Goal: Task Accomplishment & Management: Manage account settings

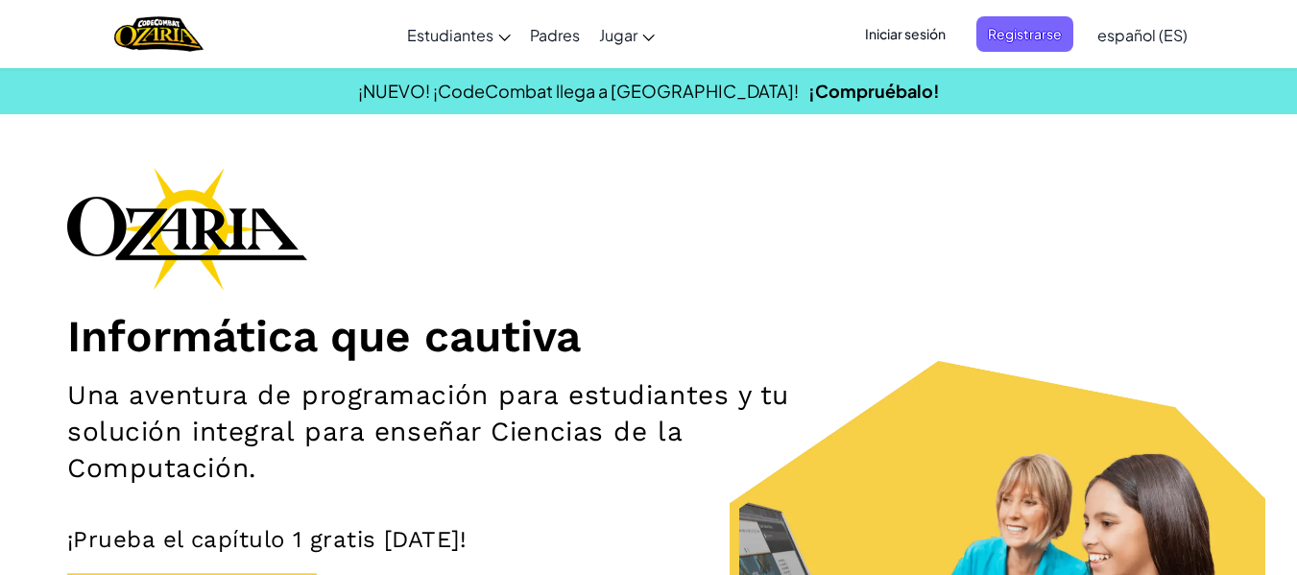
click at [926, 35] on span "Iniciar sesión" at bounding box center [905, 34] width 104 height 36
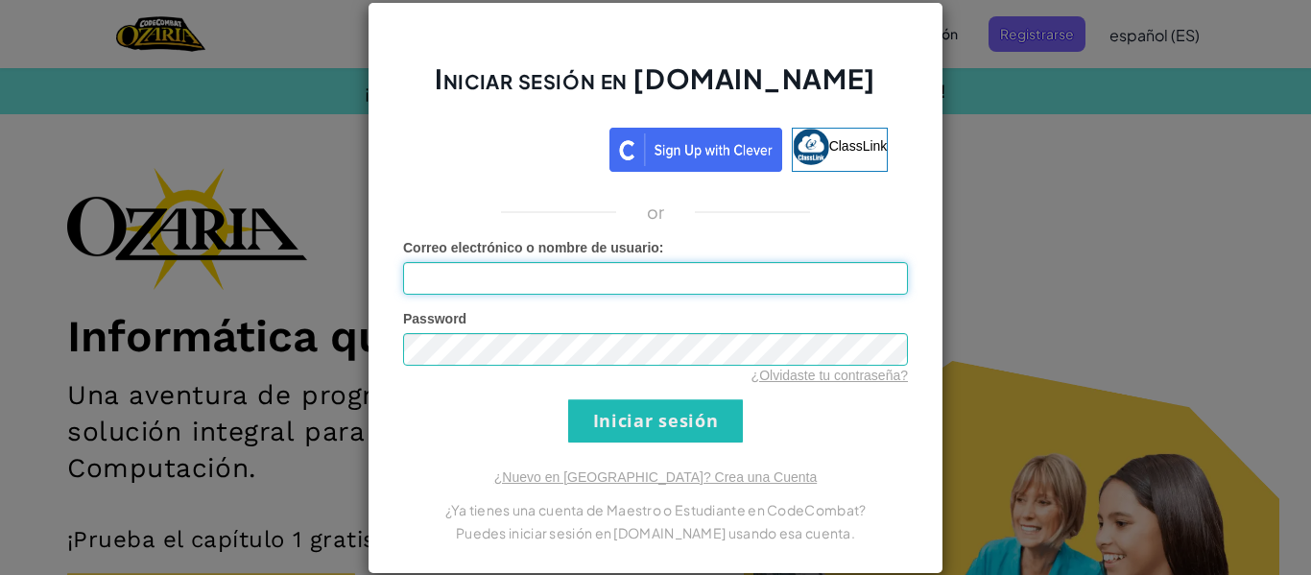
click at [680, 279] on input "Correo electrónico o nombre de usuario :" at bounding box center [655, 278] width 505 height 33
type input "[EMAIL_ADDRESS][DOMAIN_NAME]"
click at [568, 399] on input "Iniciar sesión" at bounding box center [655, 420] width 175 height 43
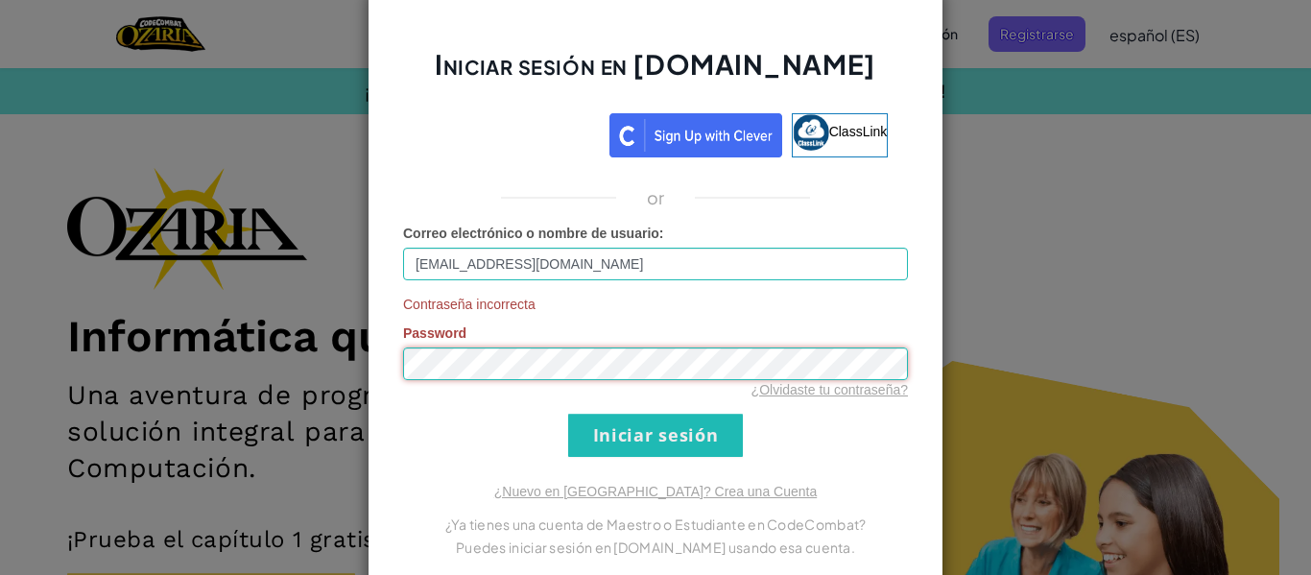
click at [568, 414] on input "Iniciar sesión" at bounding box center [655, 435] width 175 height 43
